Goal: Information Seeking & Learning: Learn about a topic

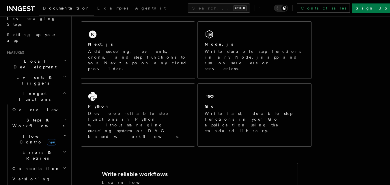
scroll to position [101, 0]
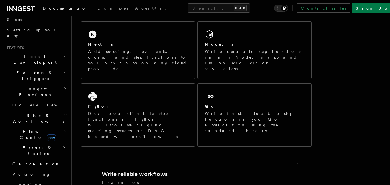
click at [33, 129] on span "Flow Control new" at bounding box center [36, 135] width 53 height 12
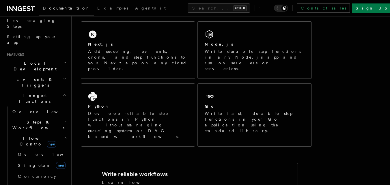
scroll to position [90, 0]
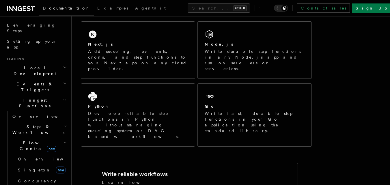
click at [29, 140] on span "Flow Control new" at bounding box center [36, 146] width 53 height 12
click at [45, 124] on span "Steps & Workflows" at bounding box center [37, 130] width 54 height 12
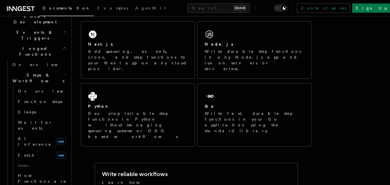
scroll to position [144, 0]
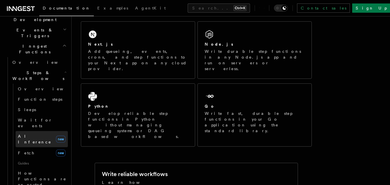
click at [45, 131] on link "AI Inference new" at bounding box center [42, 139] width 52 height 16
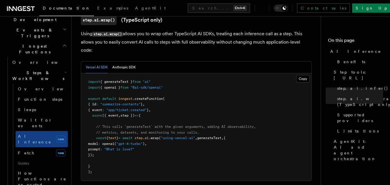
click at [105, 97] on span "default" at bounding box center [109, 99] width 14 height 4
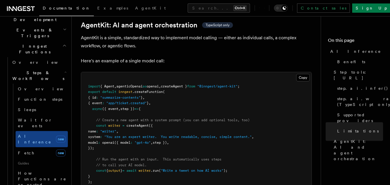
scroll to position [1708, 0]
